Goal: Transaction & Acquisition: Obtain resource

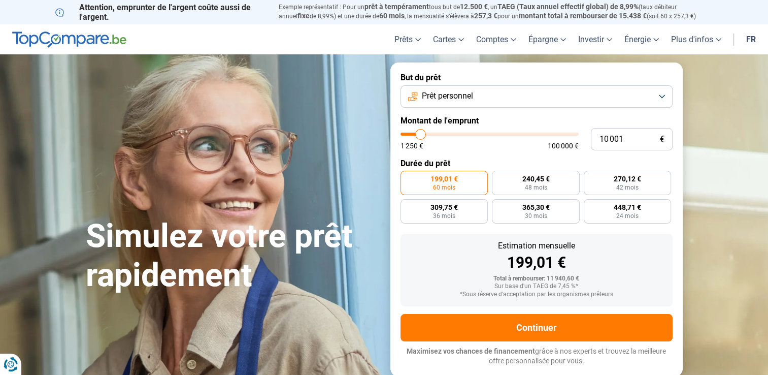
type input "9 000"
type input "9000"
type input "9 750"
type input "9750"
type input "11 250"
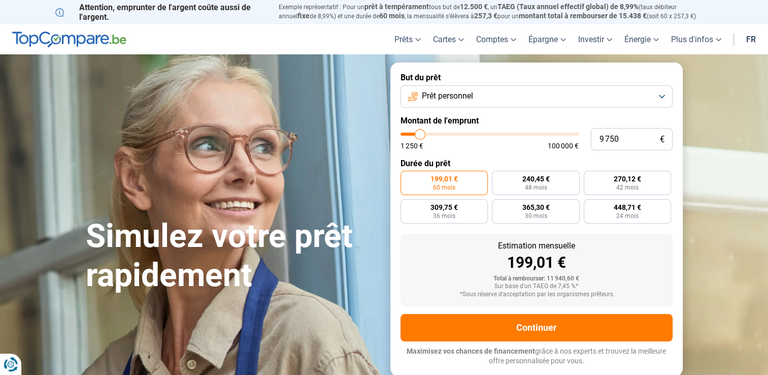
type input "11250"
type input "12 750"
type input "12750"
type input "15 500"
type input "15500"
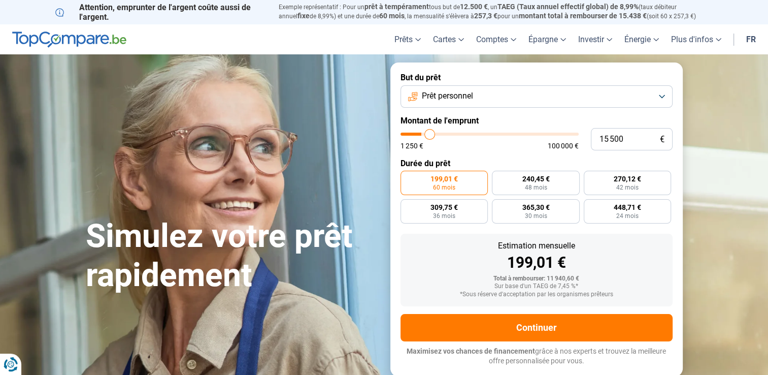
type input "19 000"
type input "19000"
type input "30 500"
type input "30500"
type input "41 750"
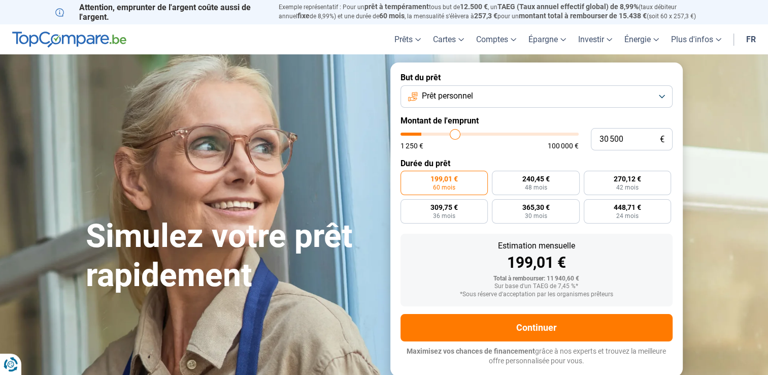
type input "41750"
type input "57 000"
type input "57000"
type input "71 500"
type input "71500"
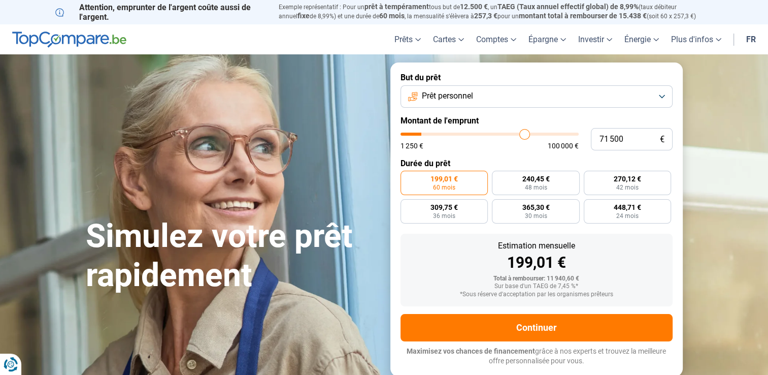
type input "85 750"
type input "85750"
type input "90 500"
type input "90500"
type input "91 000"
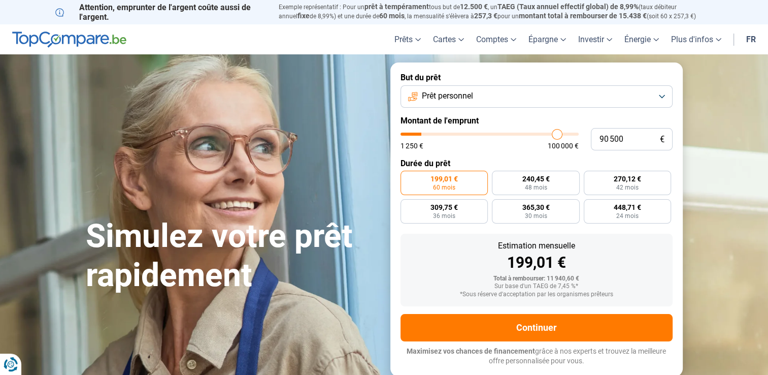
type input "91000"
type input "92 500"
type input "92500"
type input "96 000"
type input "96000"
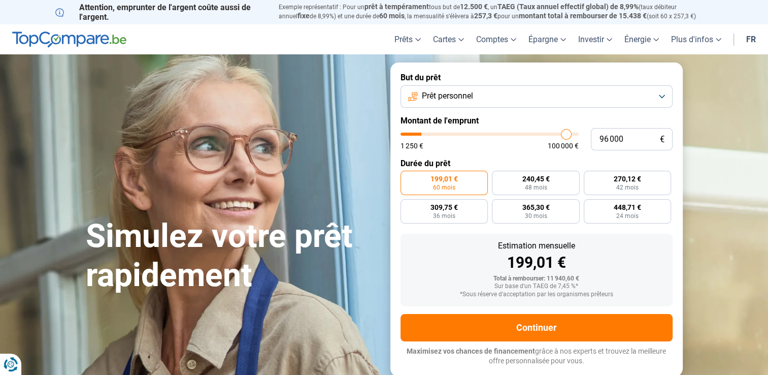
type input "100 000"
drag, startPoint x: 418, startPoint y: 133, endPoint x: 597, endPoint y: 147, distance: 179.1
type input "100000"
click at [579, 135] on input "range" at bounding box center [489, 133] width 178 height 3
radio input "false"
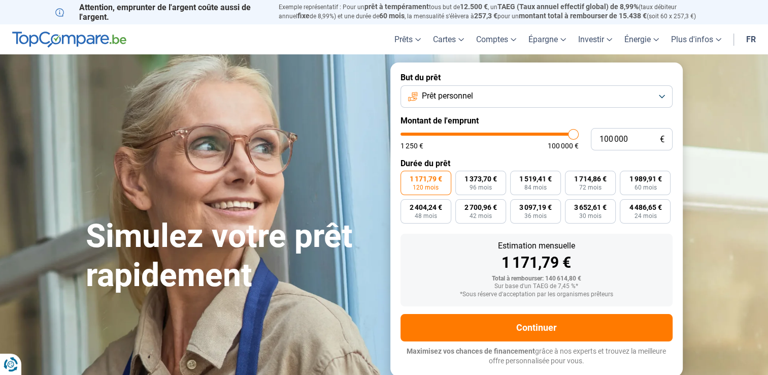
click at [654, 99] on button "Prêt personnel" at bounding box center [536, 96] width 272 height 22
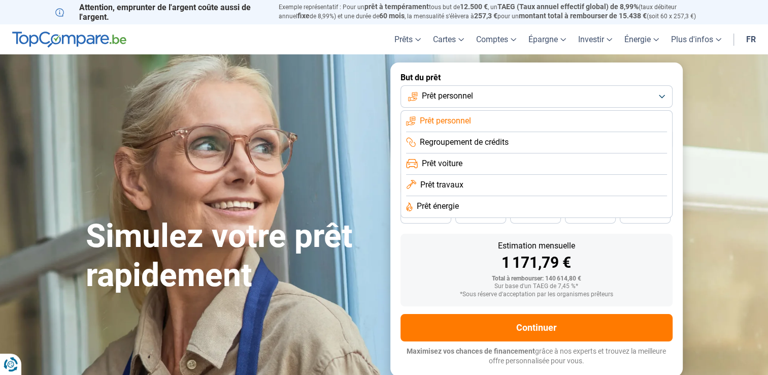
click at [493, 143] on span "Regroupement de crédits" at bounding box center [464, 142] width 89 height 11
